Goal: Transaction & Acquisition: Purchase product/service

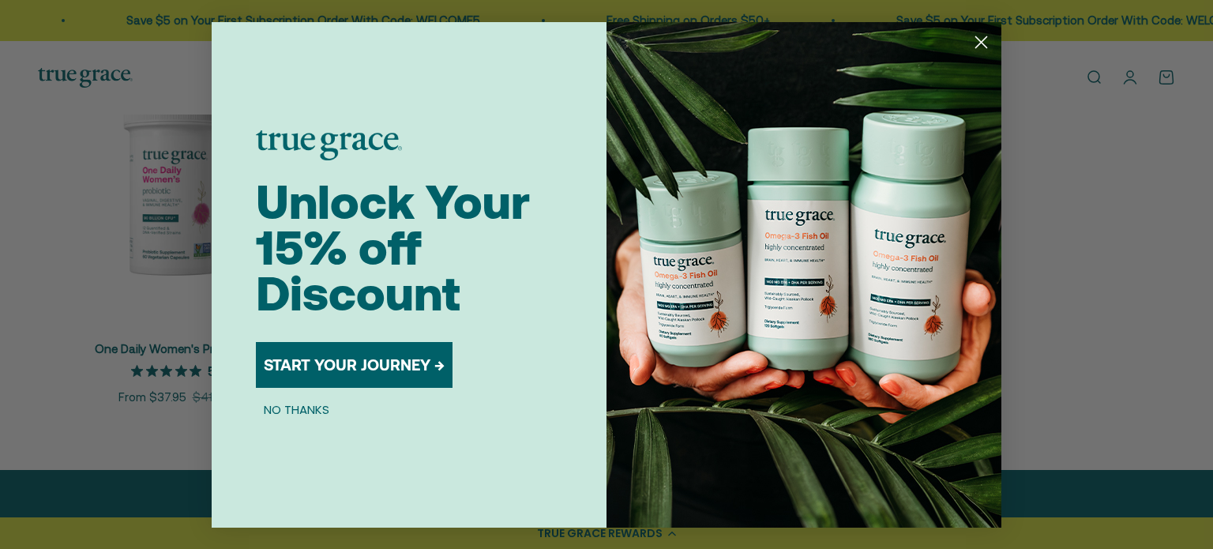
click at [976, 36] on icon "Close dialog" at bounding box center [982, 42] width 28 height 28
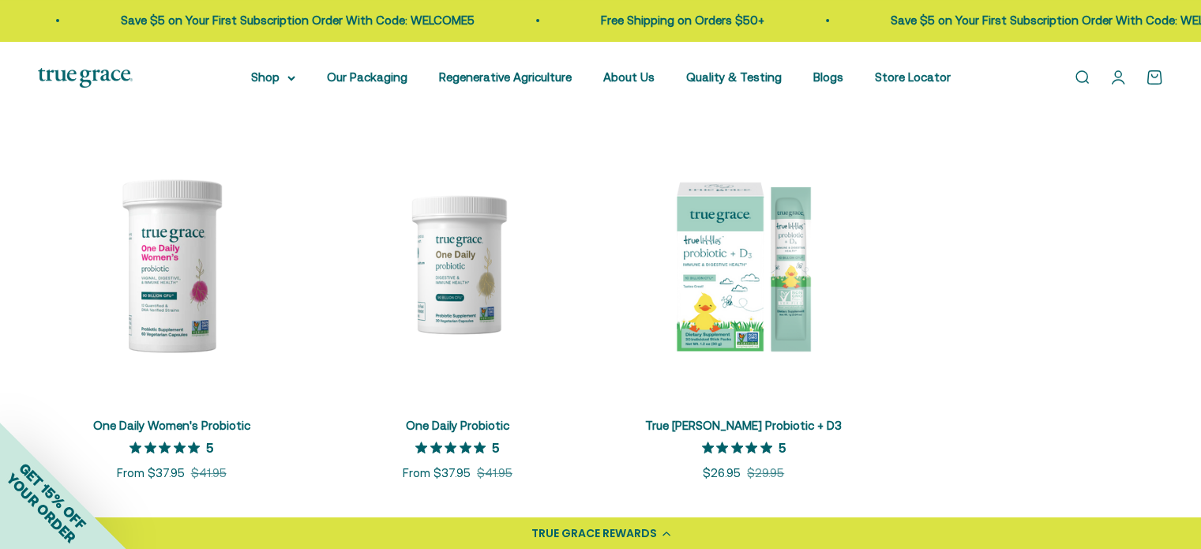
scroll to position [237, 0]
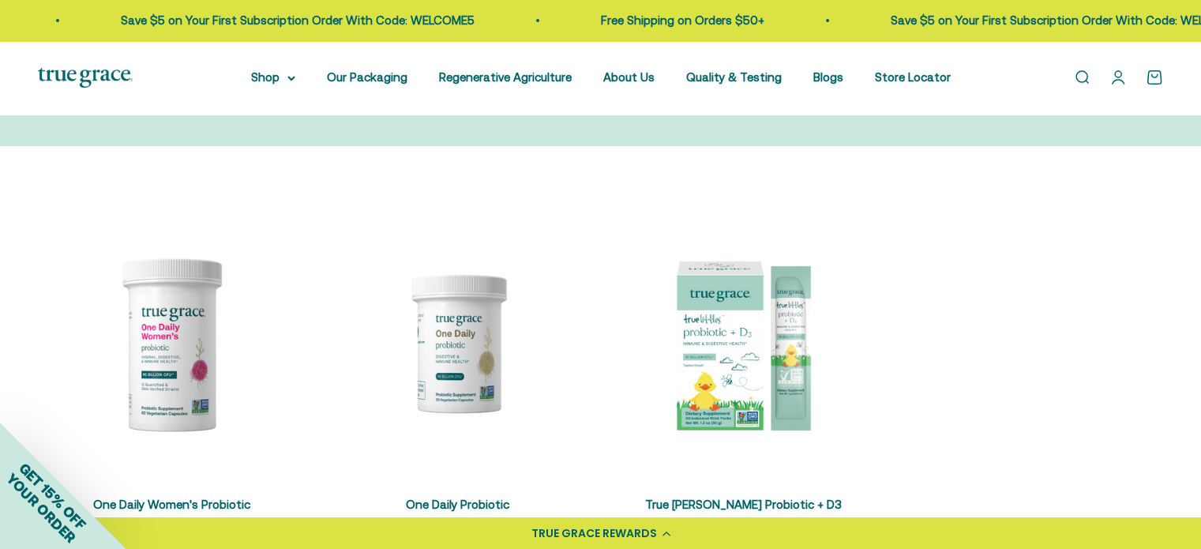
click at [458, 350] on img at bounding box center [457, 342] width 267 height 267
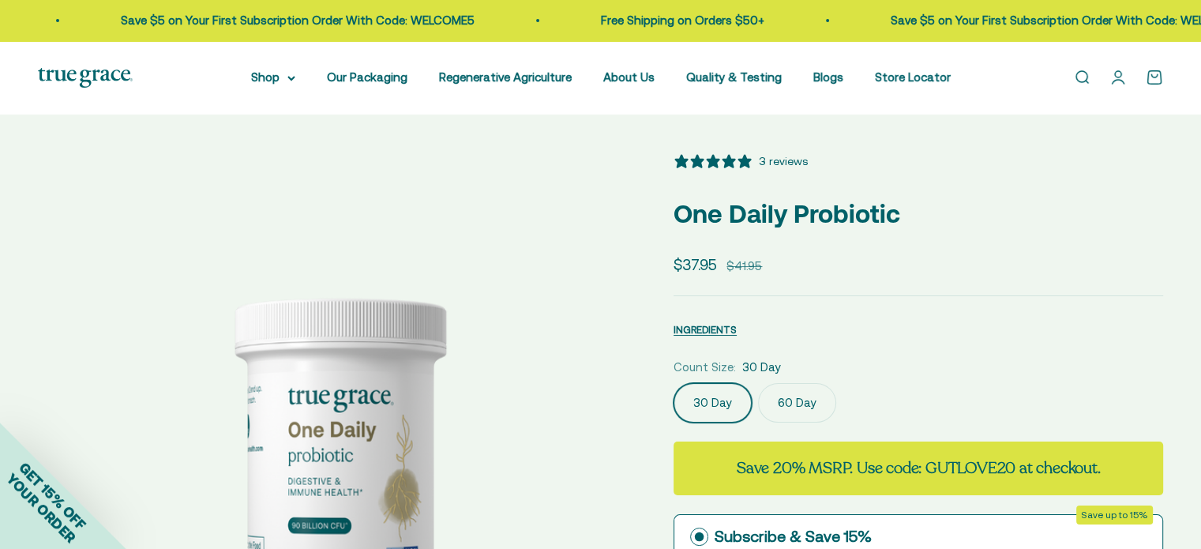
select select "3"
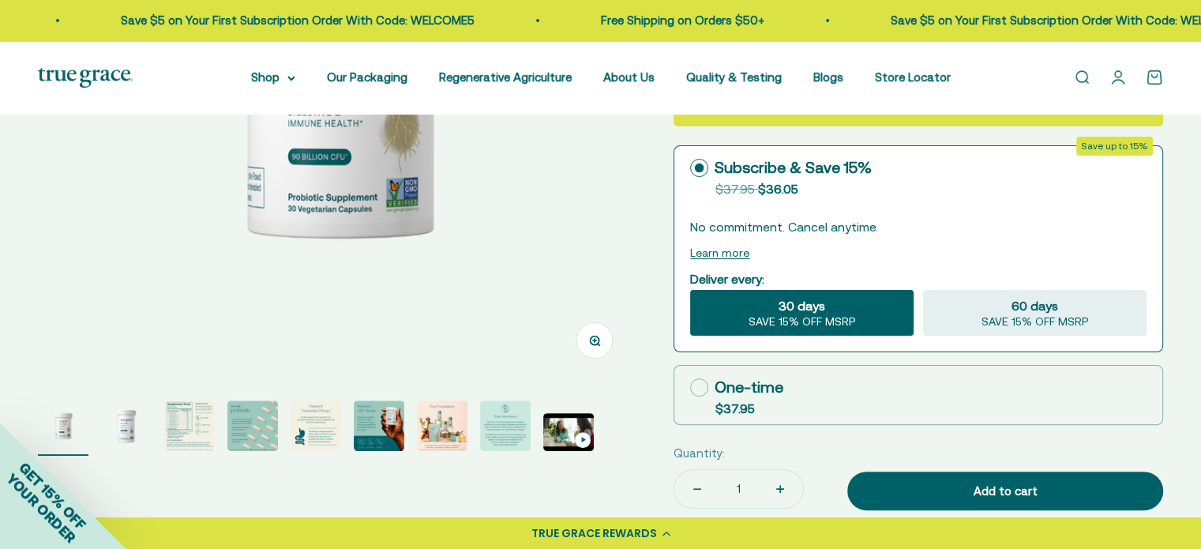
scroll to position [395, 0]
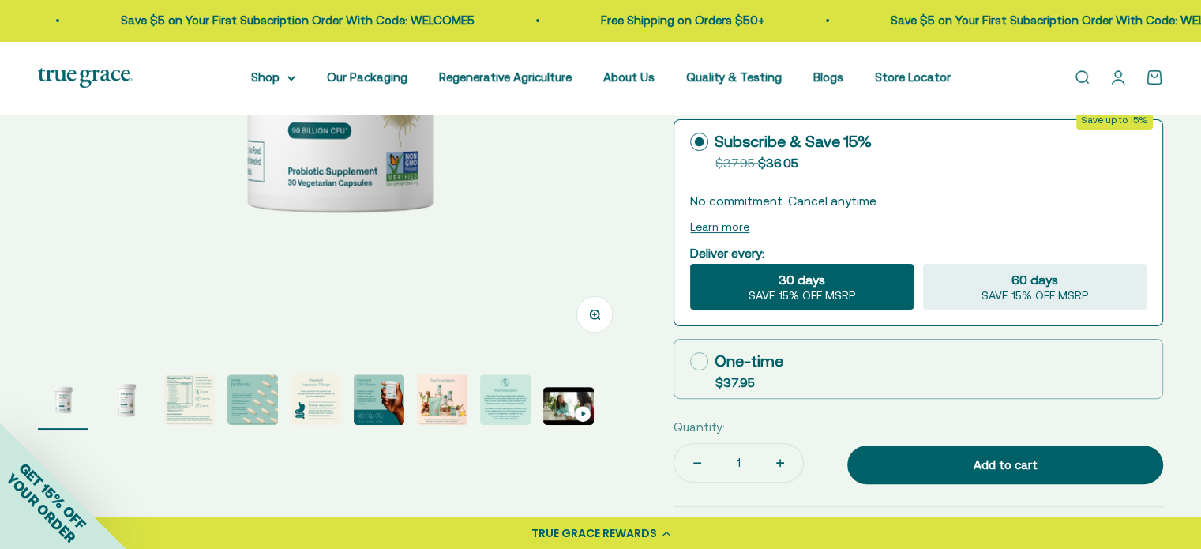
click at [177, 398] on img "Go to item 3" at bounding box center [189, 399] width 51 height 51
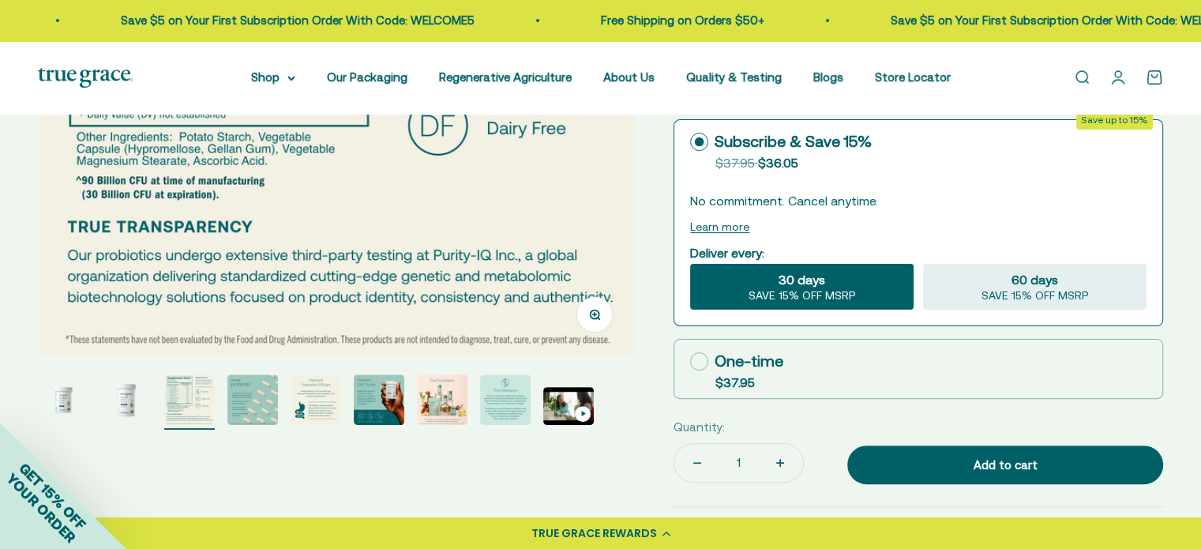
click at [514, 396] on img "Go to item 8" at bounding box center [505, 399] width 51 height 51
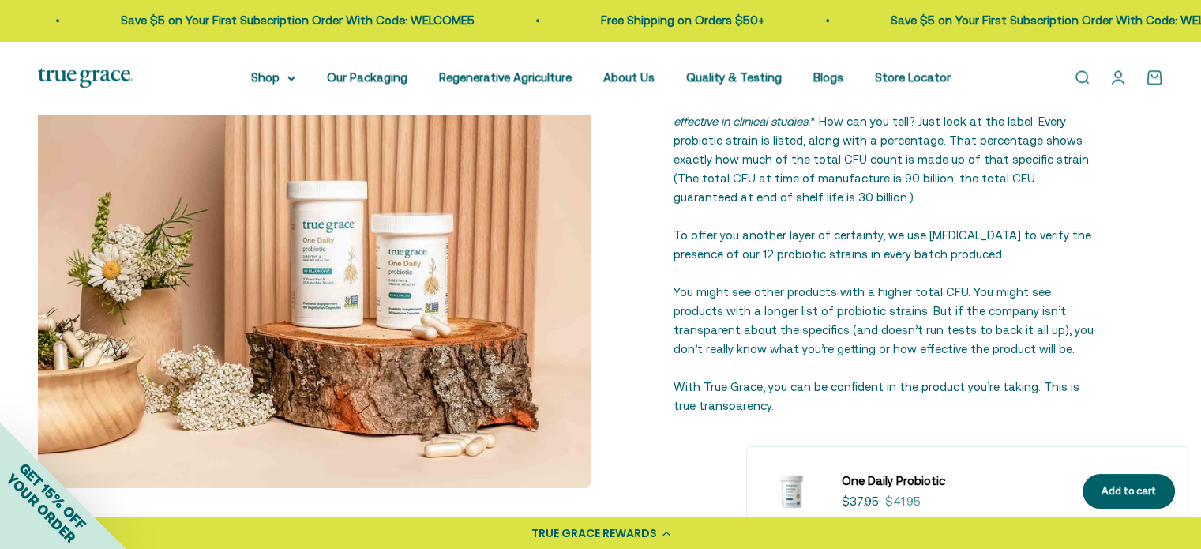
scroll to position [1975, 0]
